Goal: Transaction & Acquisition: Purchase product/service

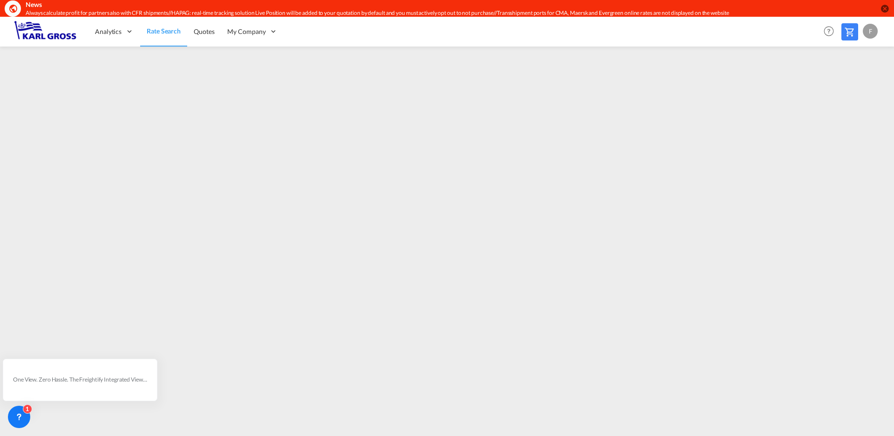
click at [850, 34] on md-icon at bounding box center [849, 32] width 11 height 11
